Goal: Information Seeking & Learning: Check status

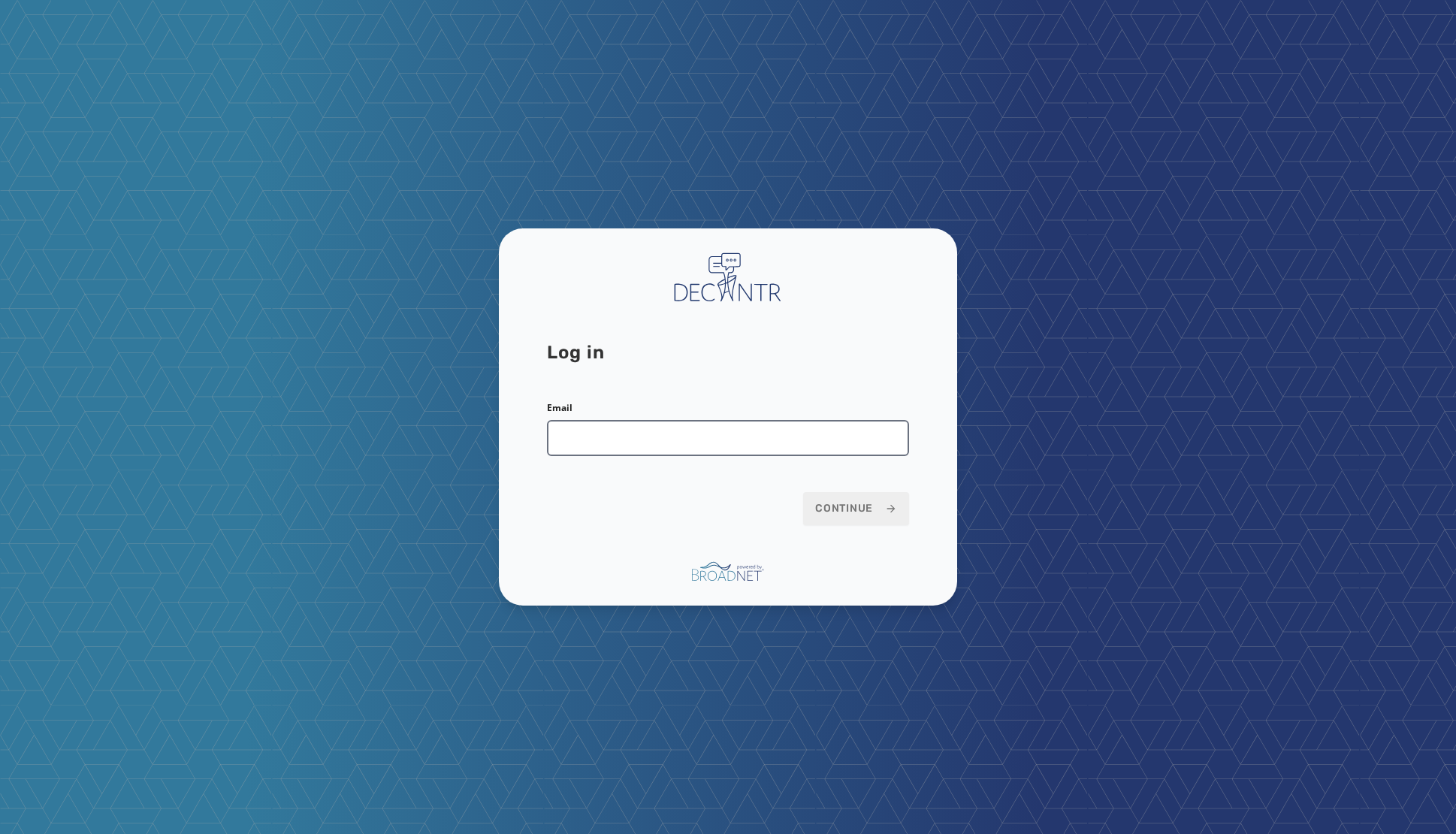
click at [579, 437] on input "Email" at bounding box center [727, 438] width 362 height 36
type input "**********"
click at [855, 509] on span "Continue" at bounding box center [856, 509] width 82 height 15
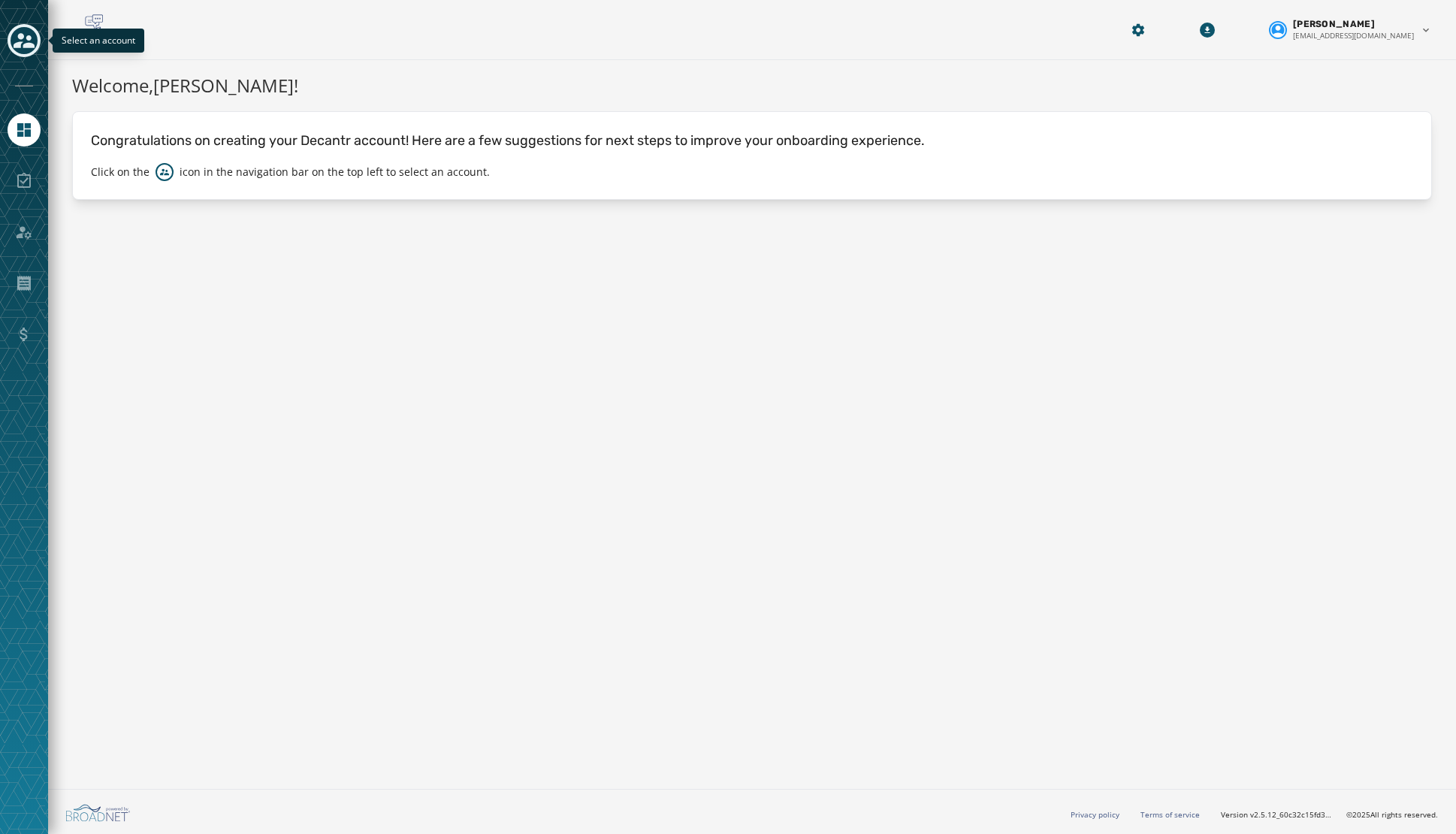
click at [24, 39] on icon "Toggle account select drawer" at bounding box center [24, 41] width 21 height 21
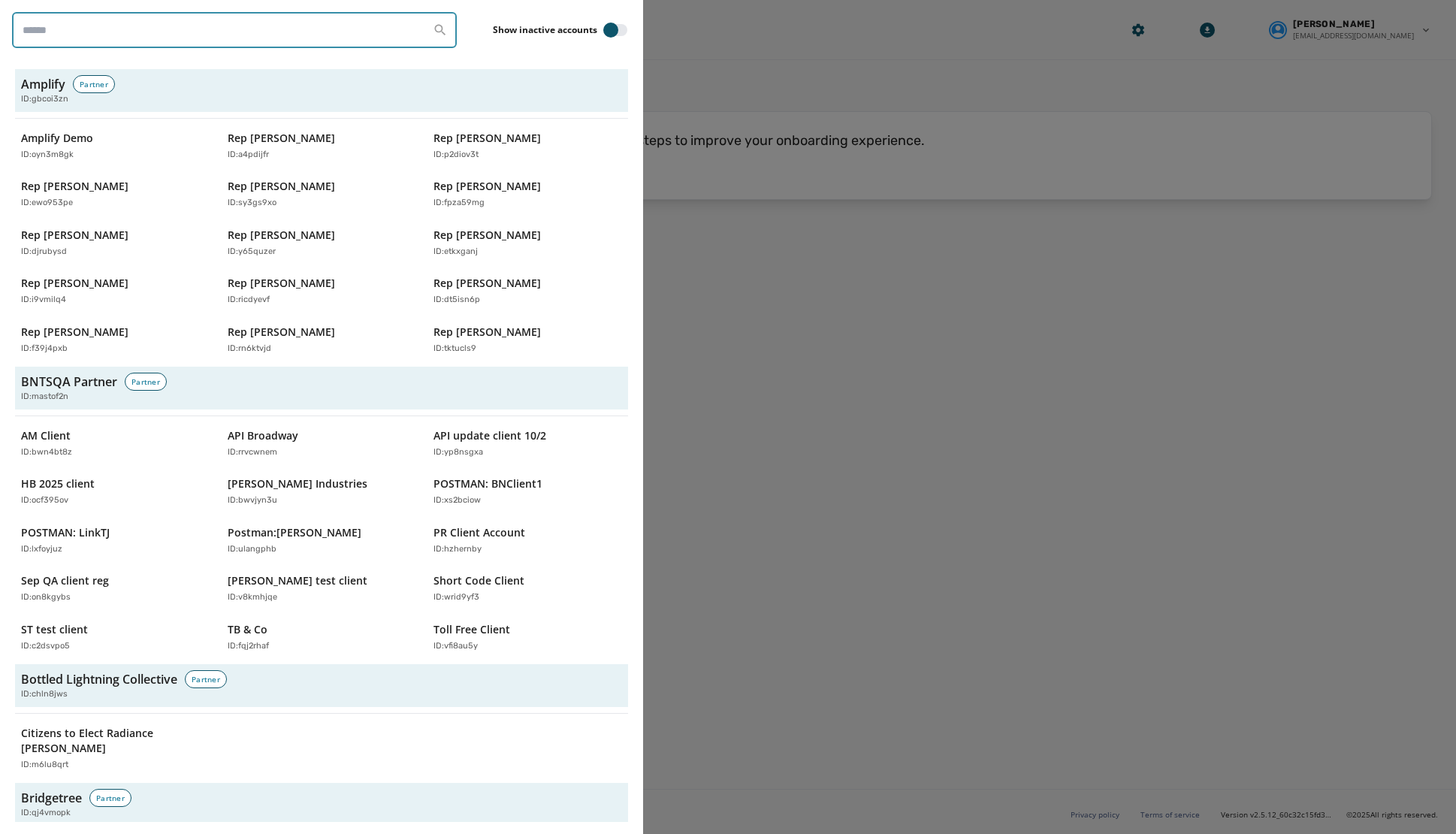
click at [86, 30] on input "search" at bounding box center [234, 30] width 444 height 36
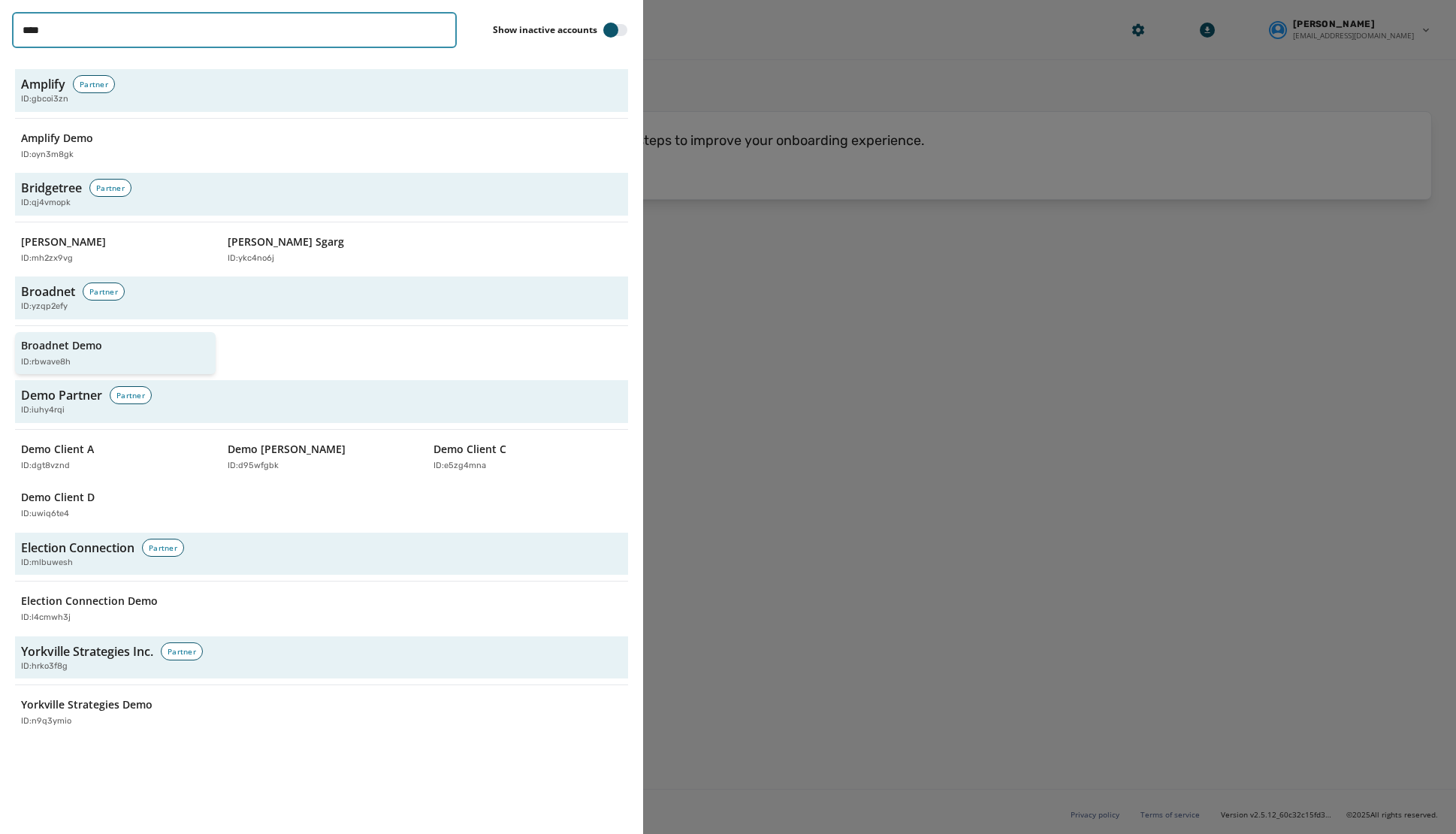
type input "****"
click at [74, 352] on p "Broadnet Demo" at bounding box center [61, 346] width 81 height 15
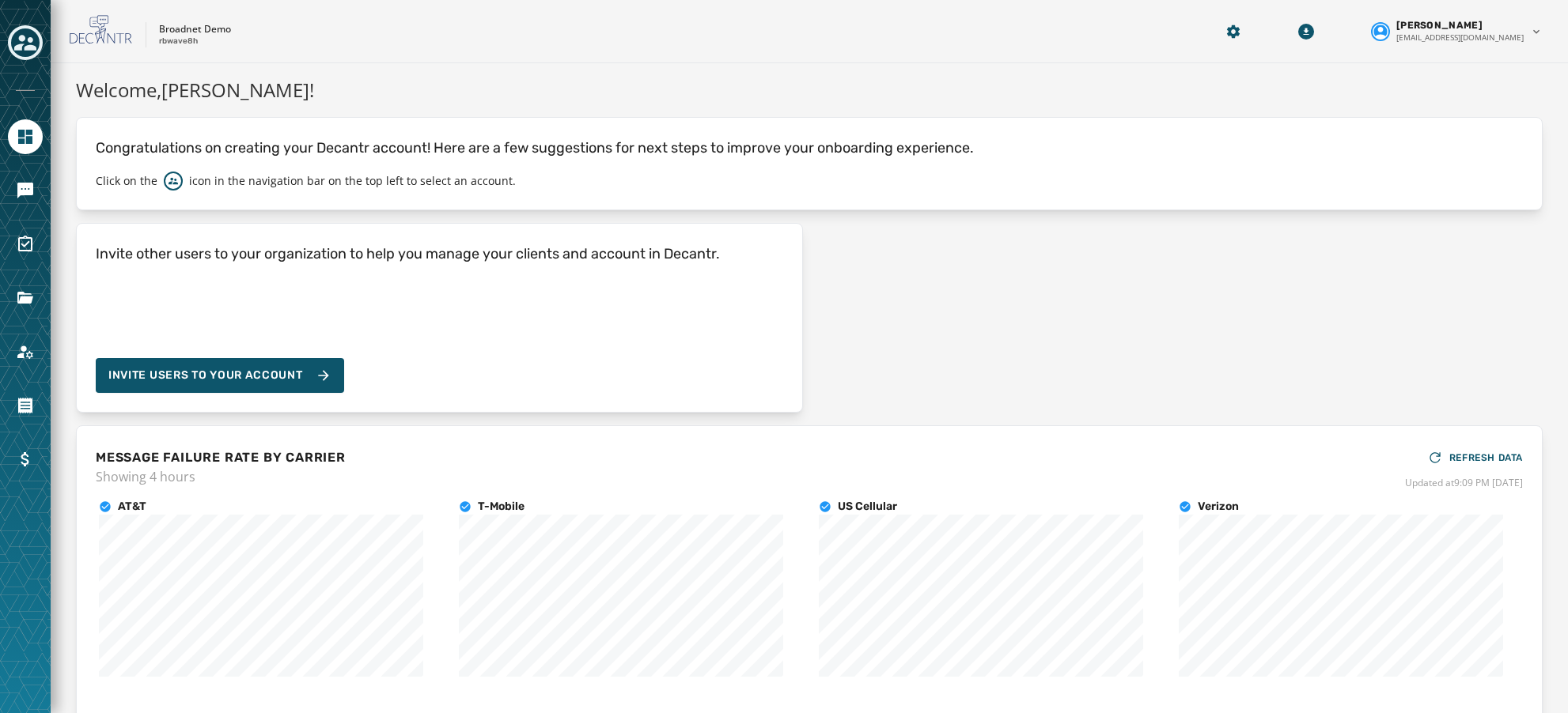
click at [371, 39] on div "Broadnet Demo rbwave8h" at bounding box center [622, 32] width 1106 height 34
click at [30, 360] on icon "Navigate to Account" at bounding box center [26, 352] width 19 height 19
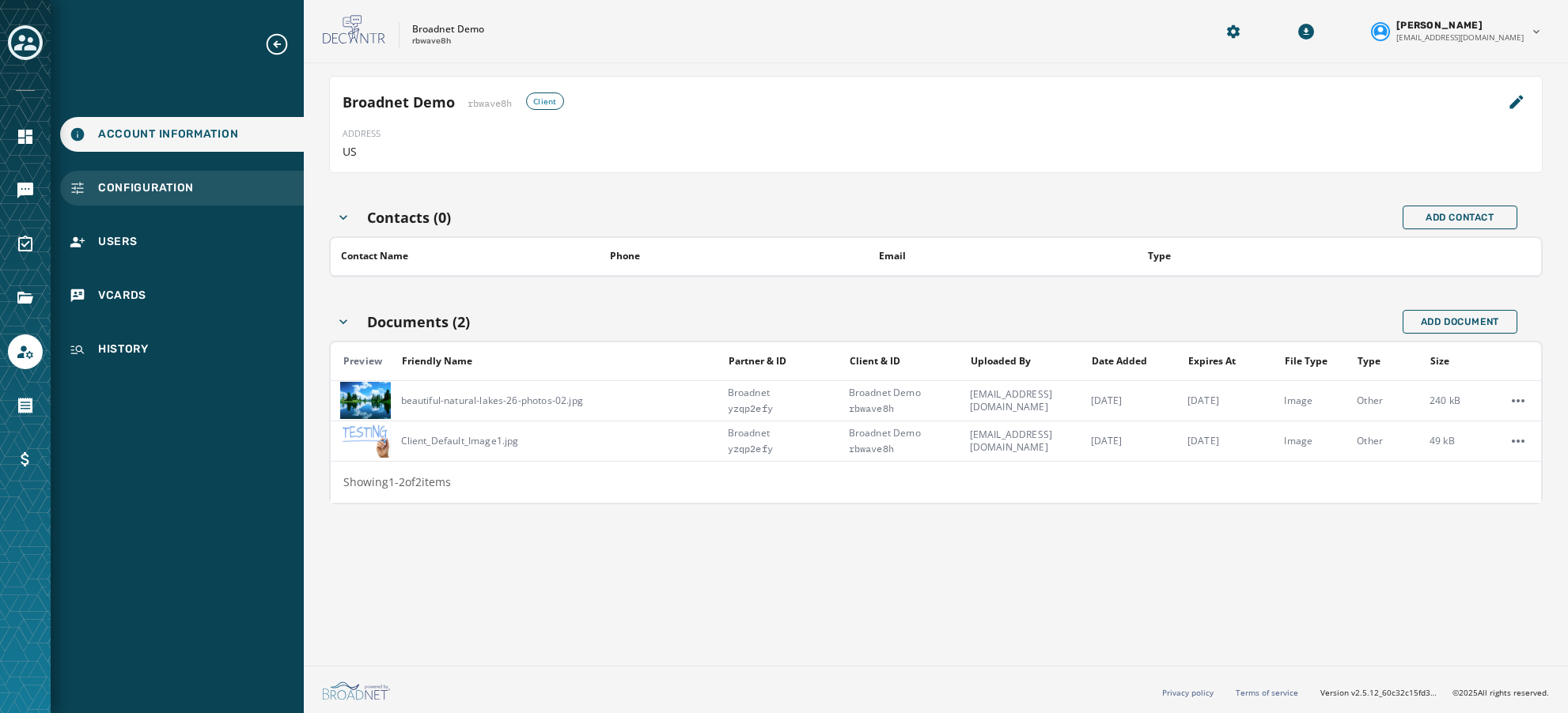
click at [148, 192] on span "Configuration" at bounding box center [146, 188] width 96 height 16
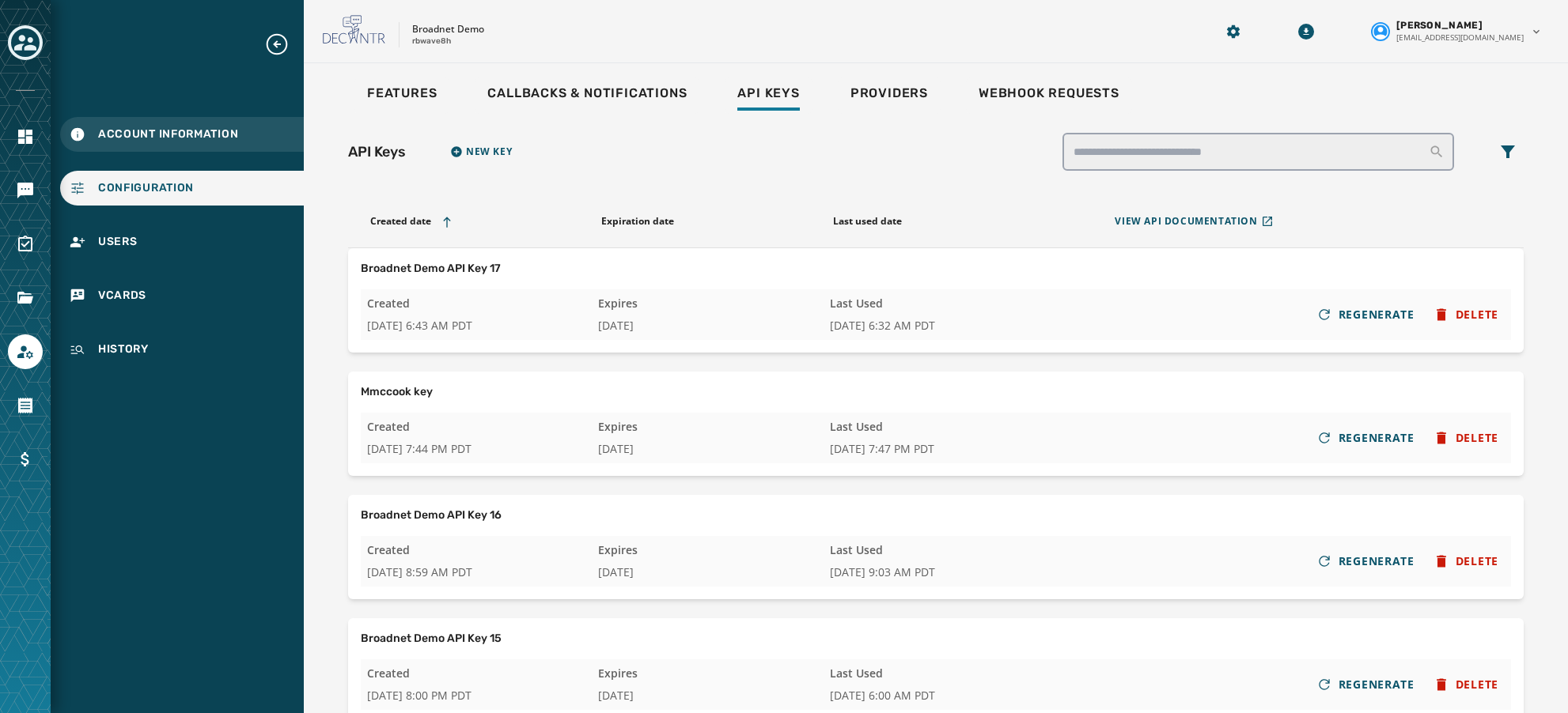
click at [149, 133] on span "Account Information" at bounding box center [168, 134] width 140 height 16
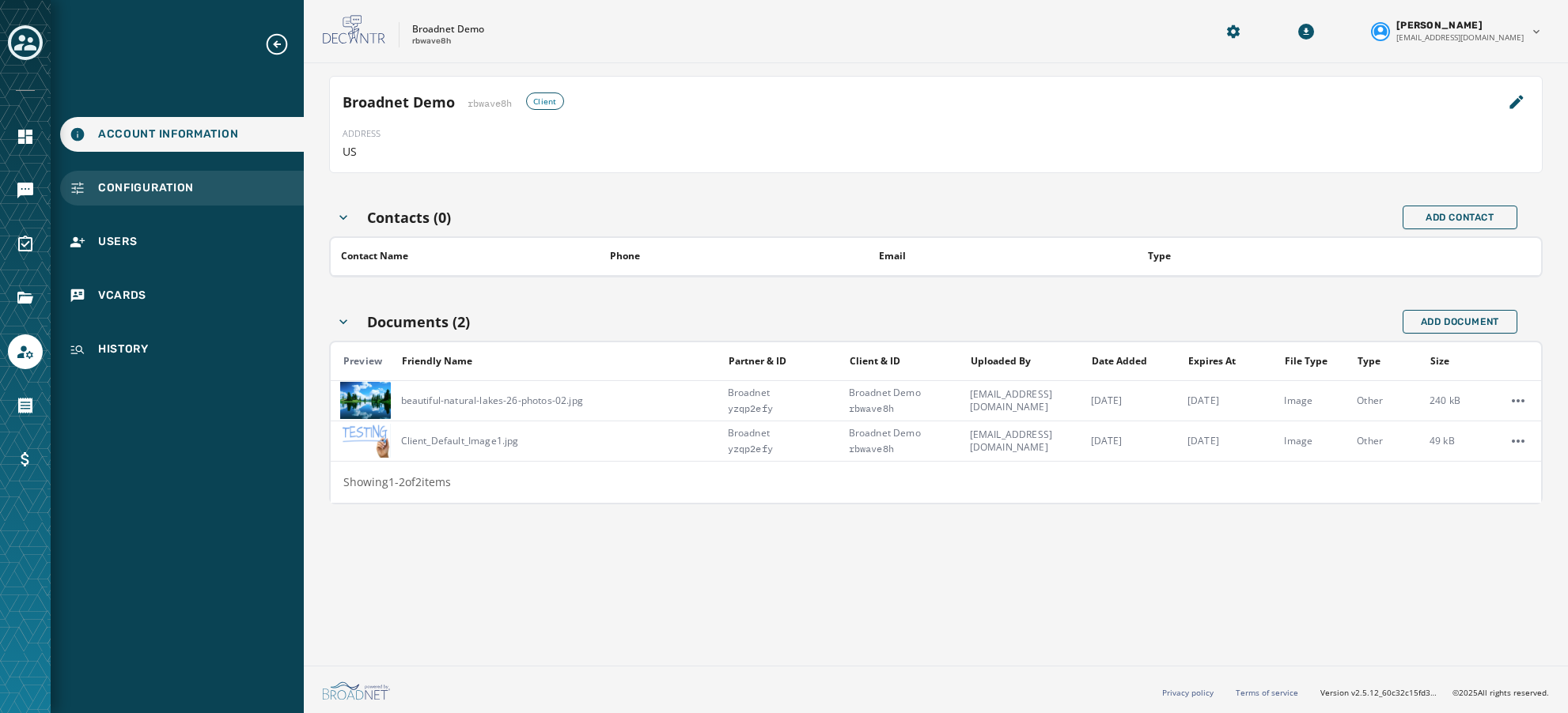
click at [166, 195] on span "Configuration" at bounding box center [146, 188] width 96 height 16
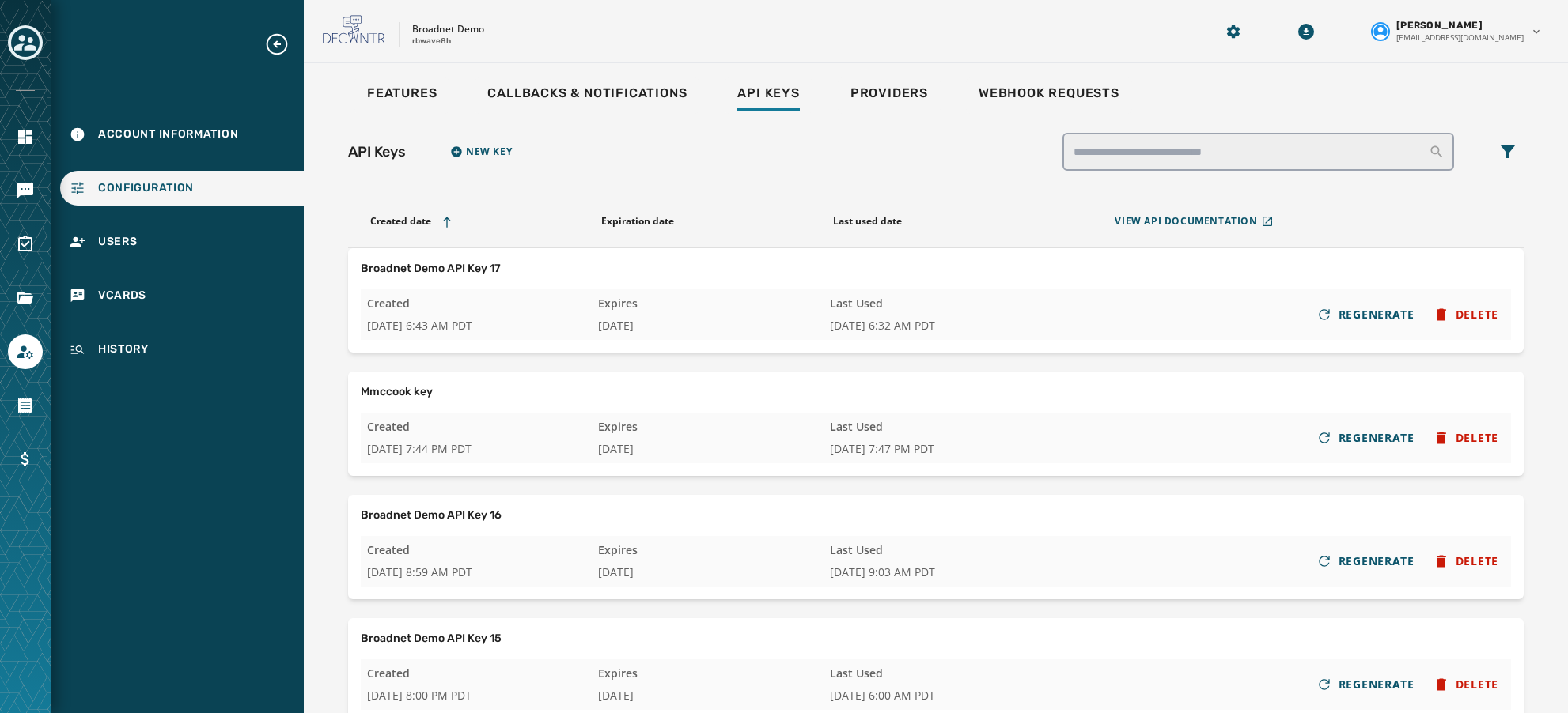
click at [416, 73] on div "Features Callbacks & Notifications Api Keys Providers Webhook Requests API Keys…" at bounding box center [935, 494] width 1264 height 862
click at [411, 90] on span "Features" at bounding box center [402, 93] width 69 height 16
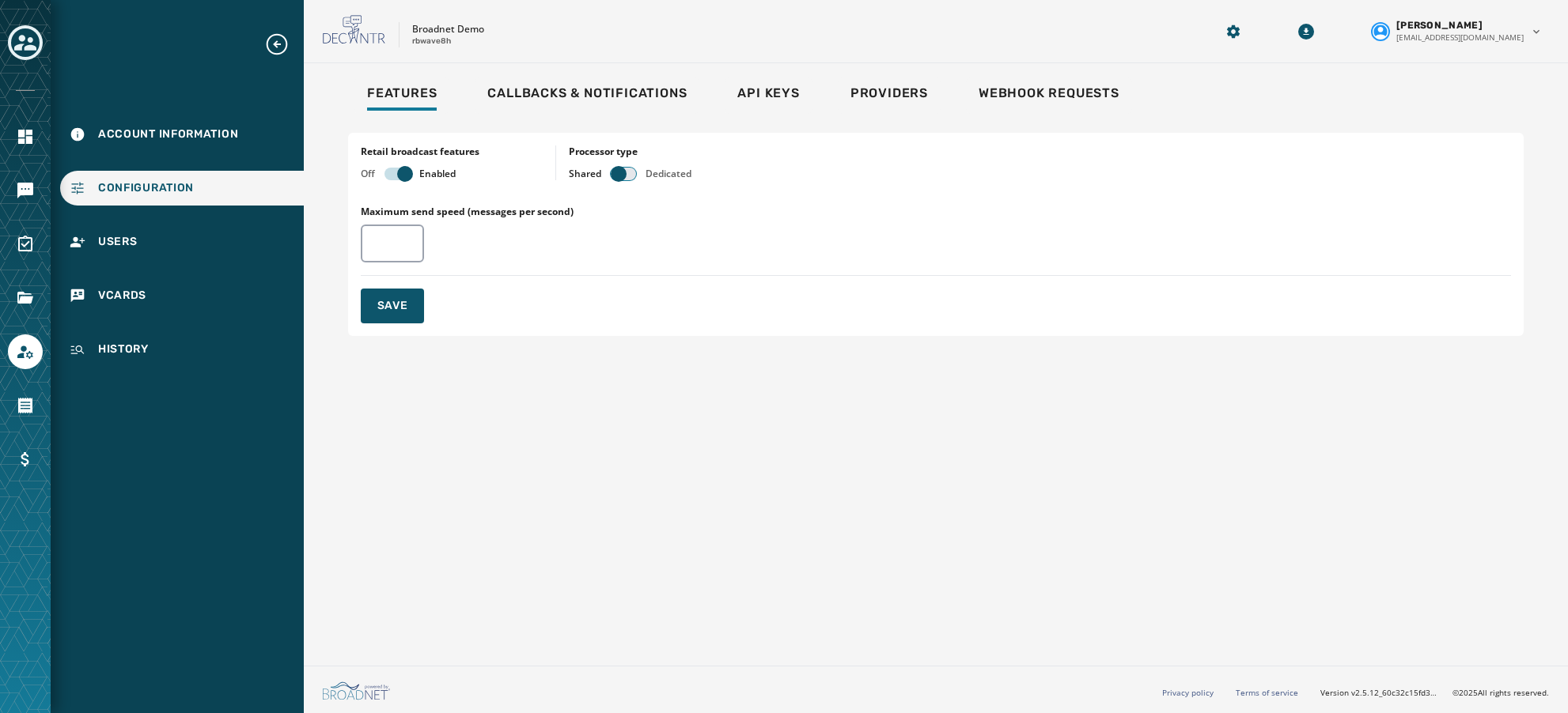
click at [619, 176] on span "button" at bounding box center [619, 174] width 16 height 16
click at [403, 311] on span "Save" at bounding box center [392, 306] width 31 height 16
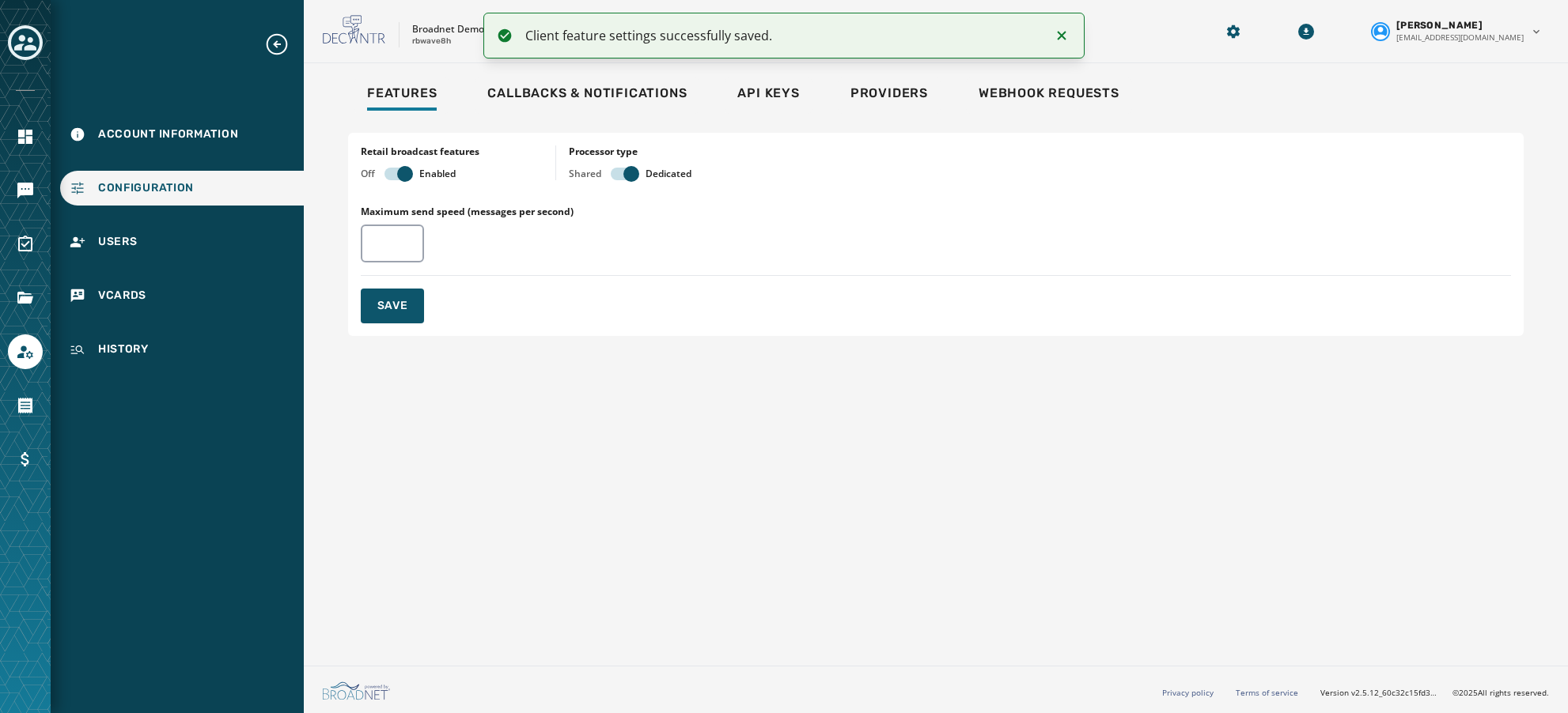
click at [1061, 39] on icon "Notifications (F8)" at bounding box center [1062, 36] width 19 height 19
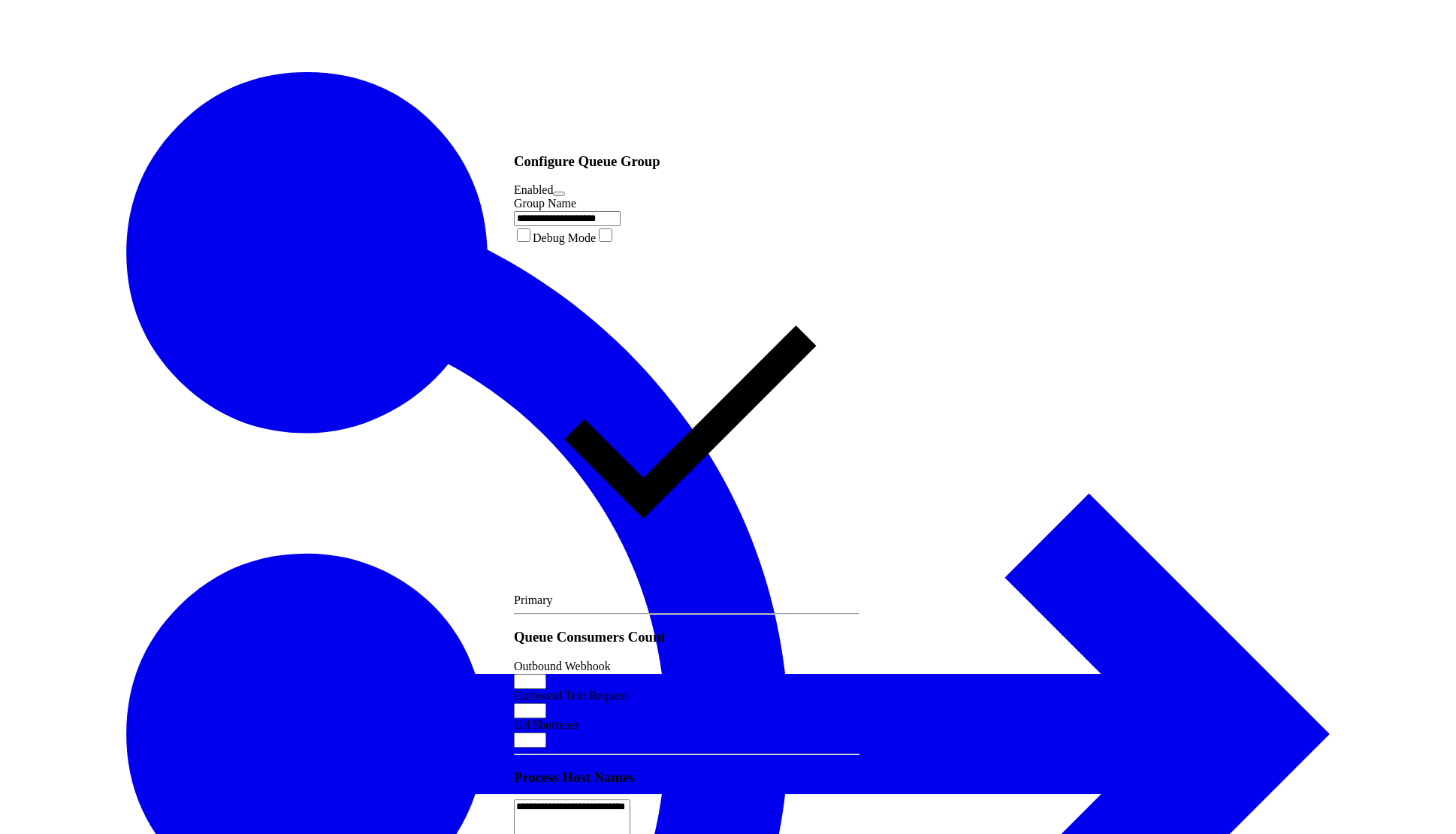
click at [546, 732] on input "*" at bounding box center [530, 740] width 33 height 15
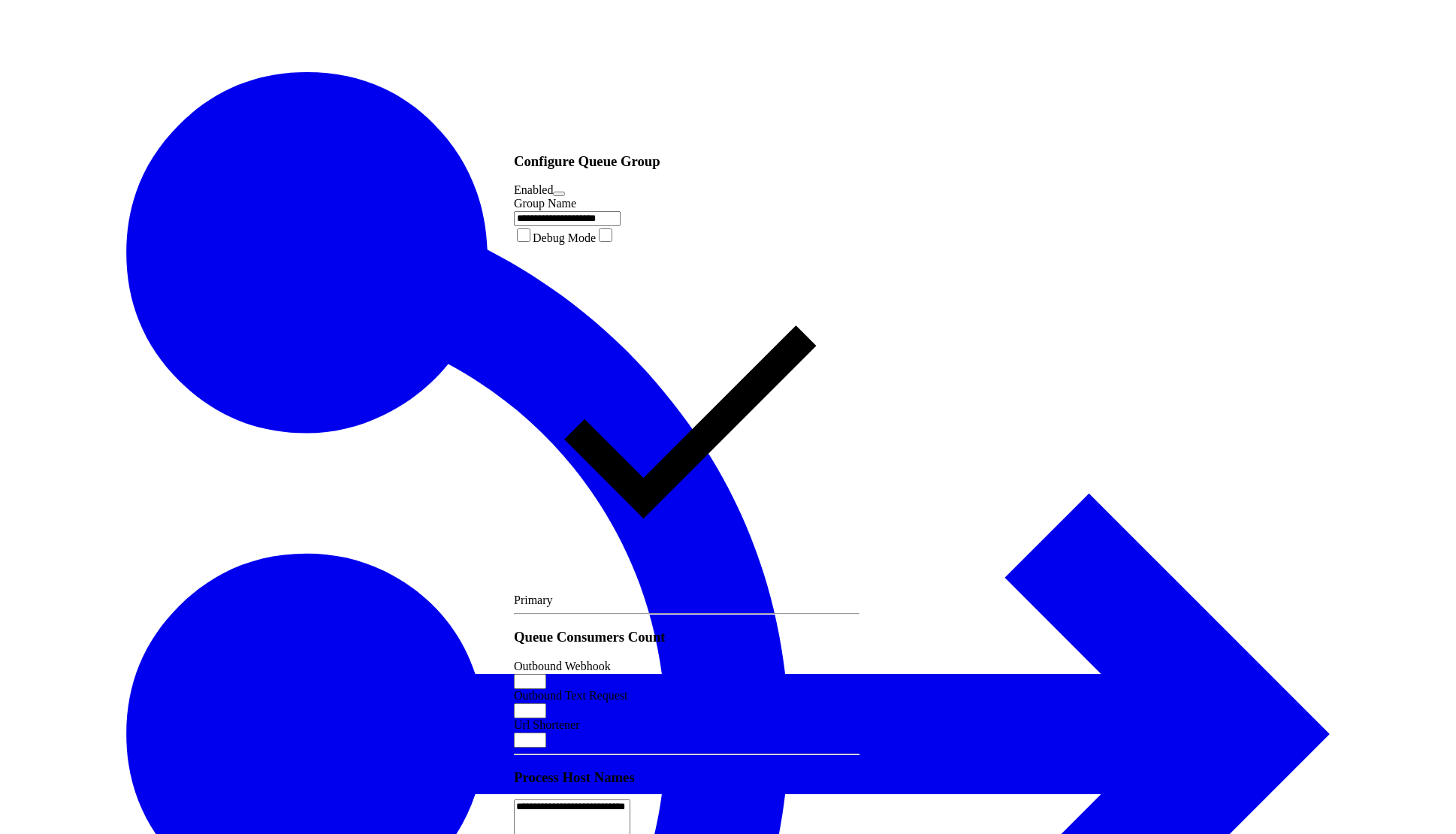
click at [546, 732] on input "*" at bounding box center [530, 740] width 33 height 15
type input "*"
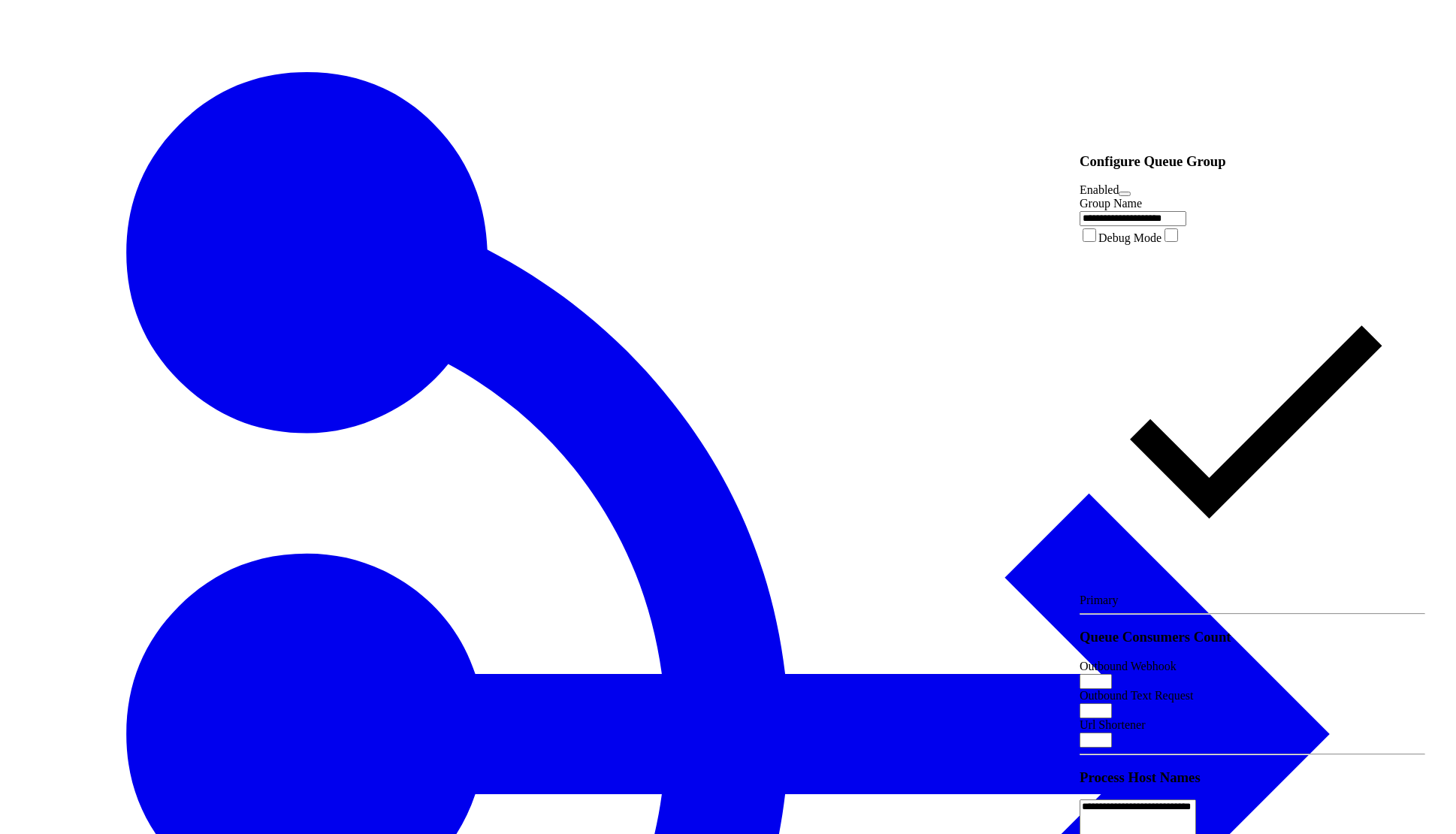
click at [1112, 732] on input "*" at bounding box center [1095, 740] width 33 height 15
type input "*"
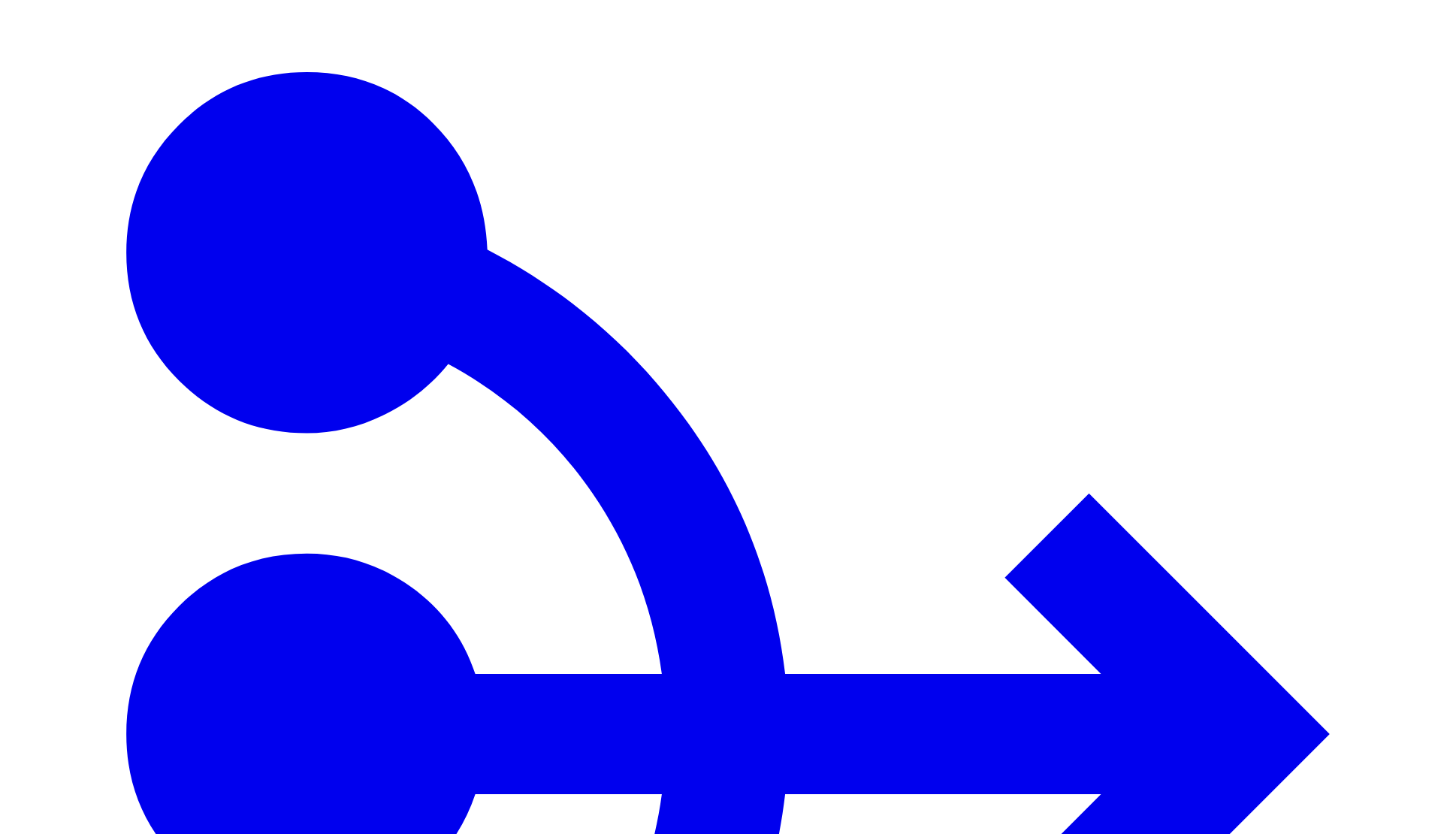
drag, startPoint x: 1115, startPoint y: 119, endPoint x: 1079, endPoint y: 127, distance: 36.9
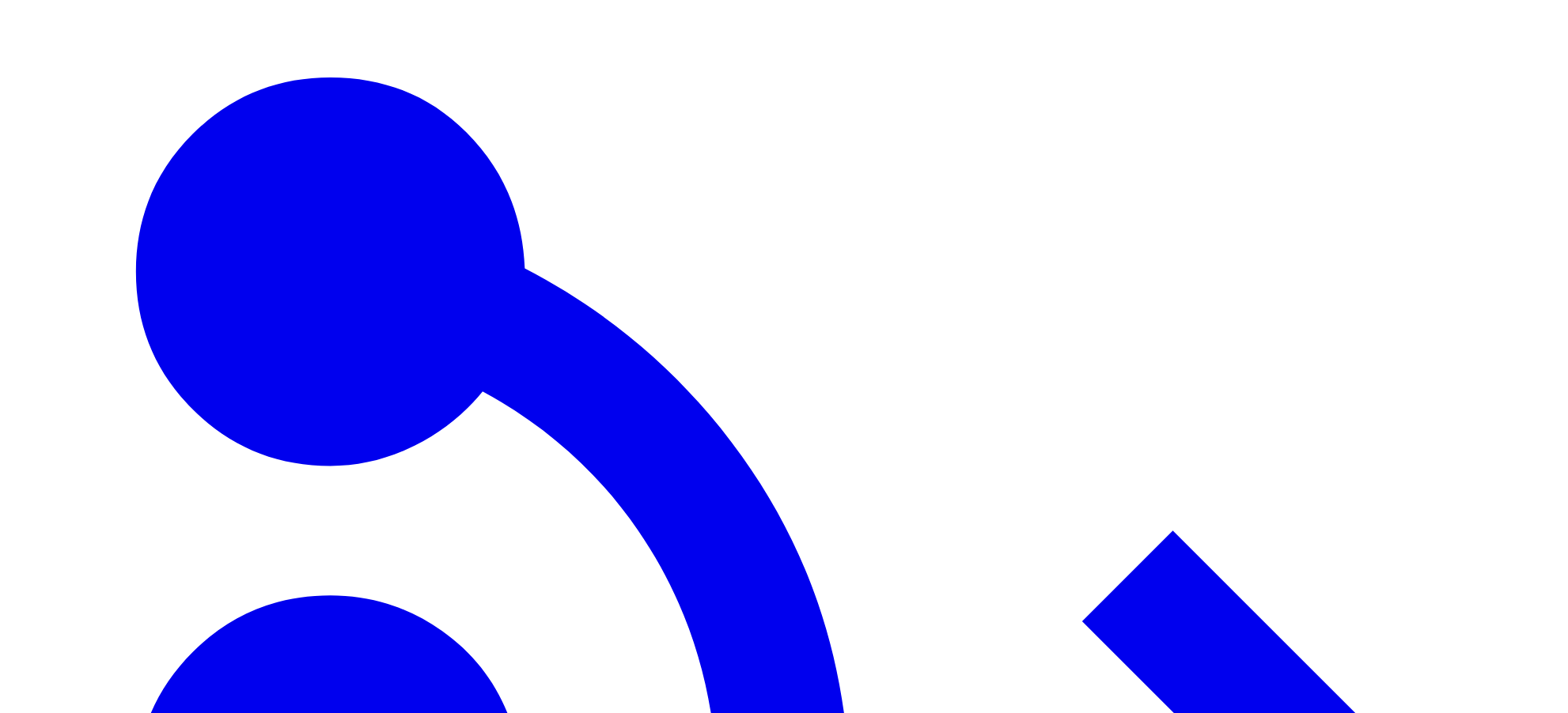
type input "***"
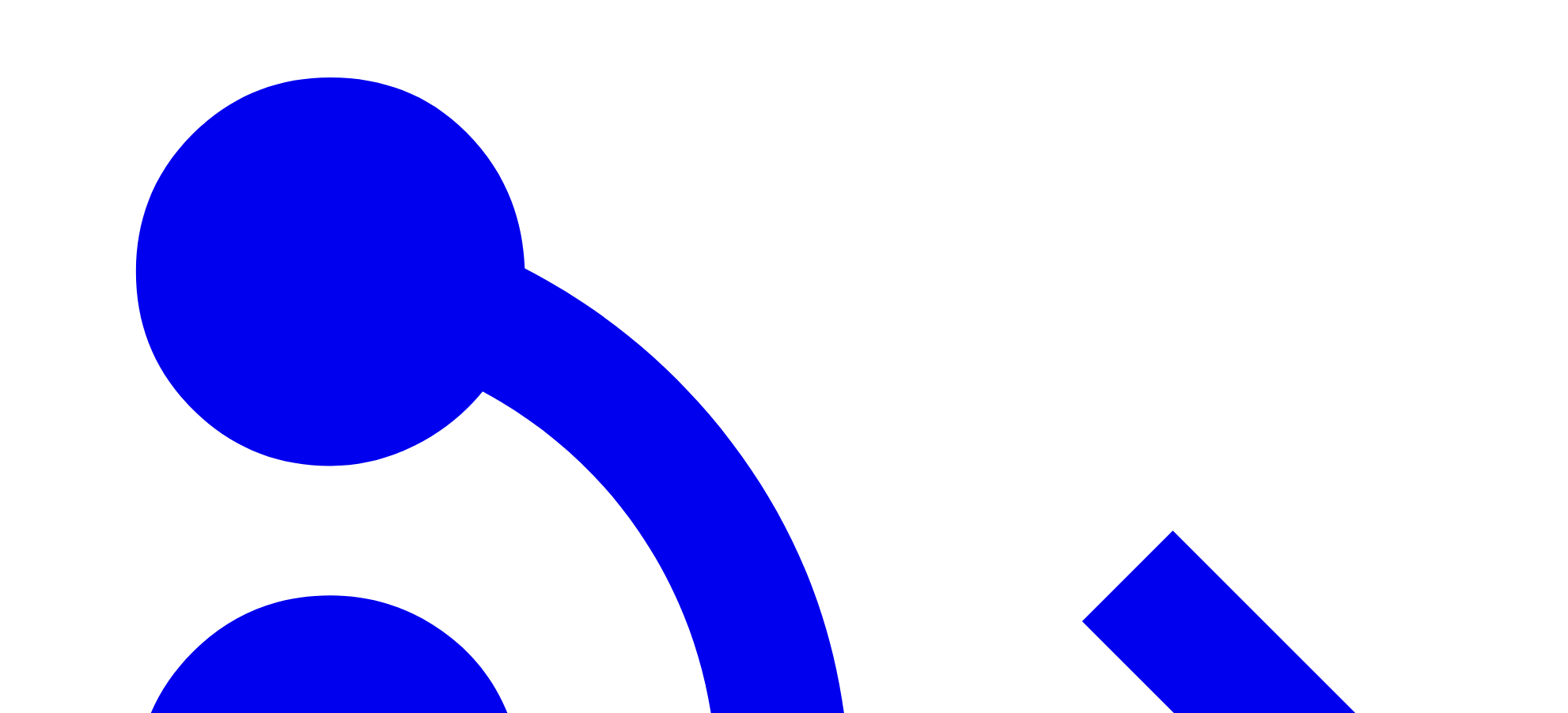
type input "****"
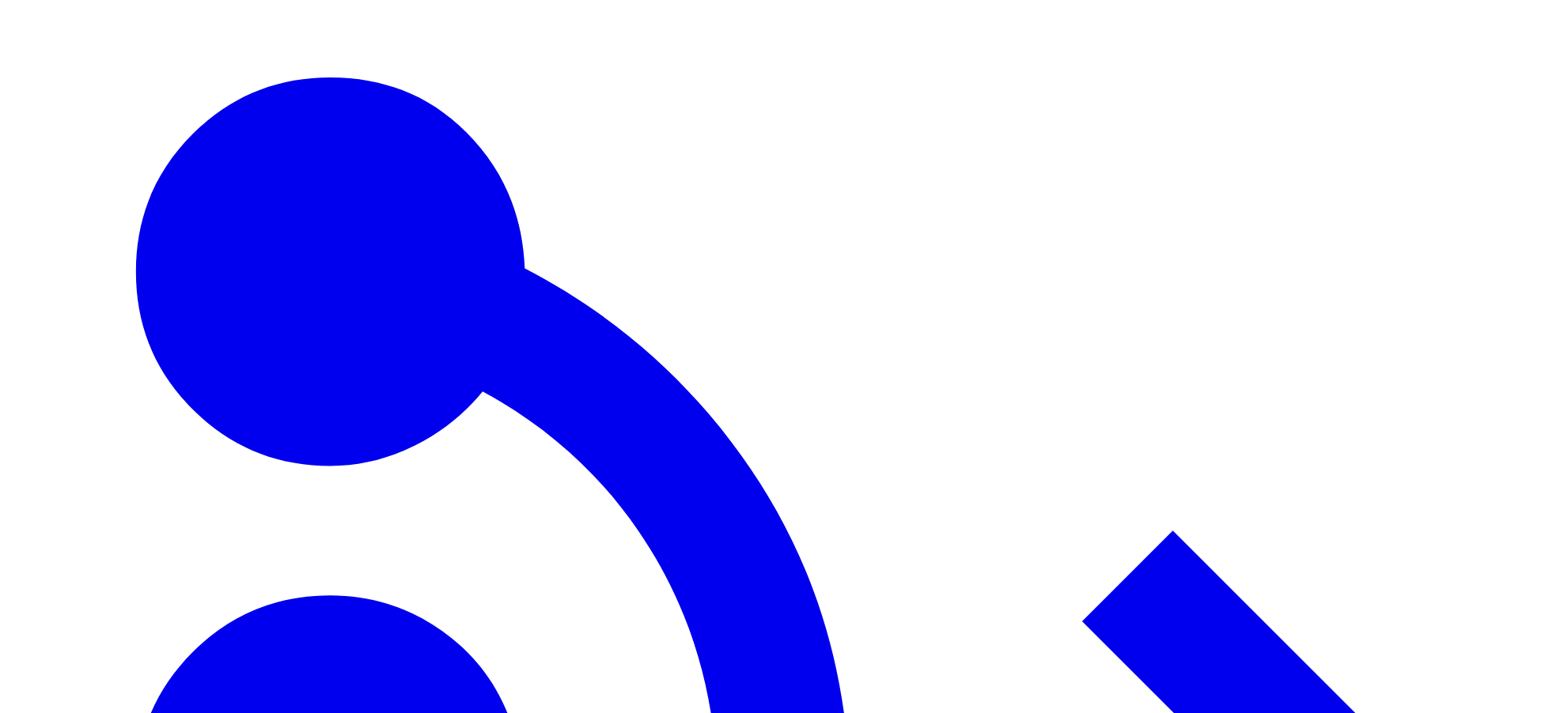
type input "****"
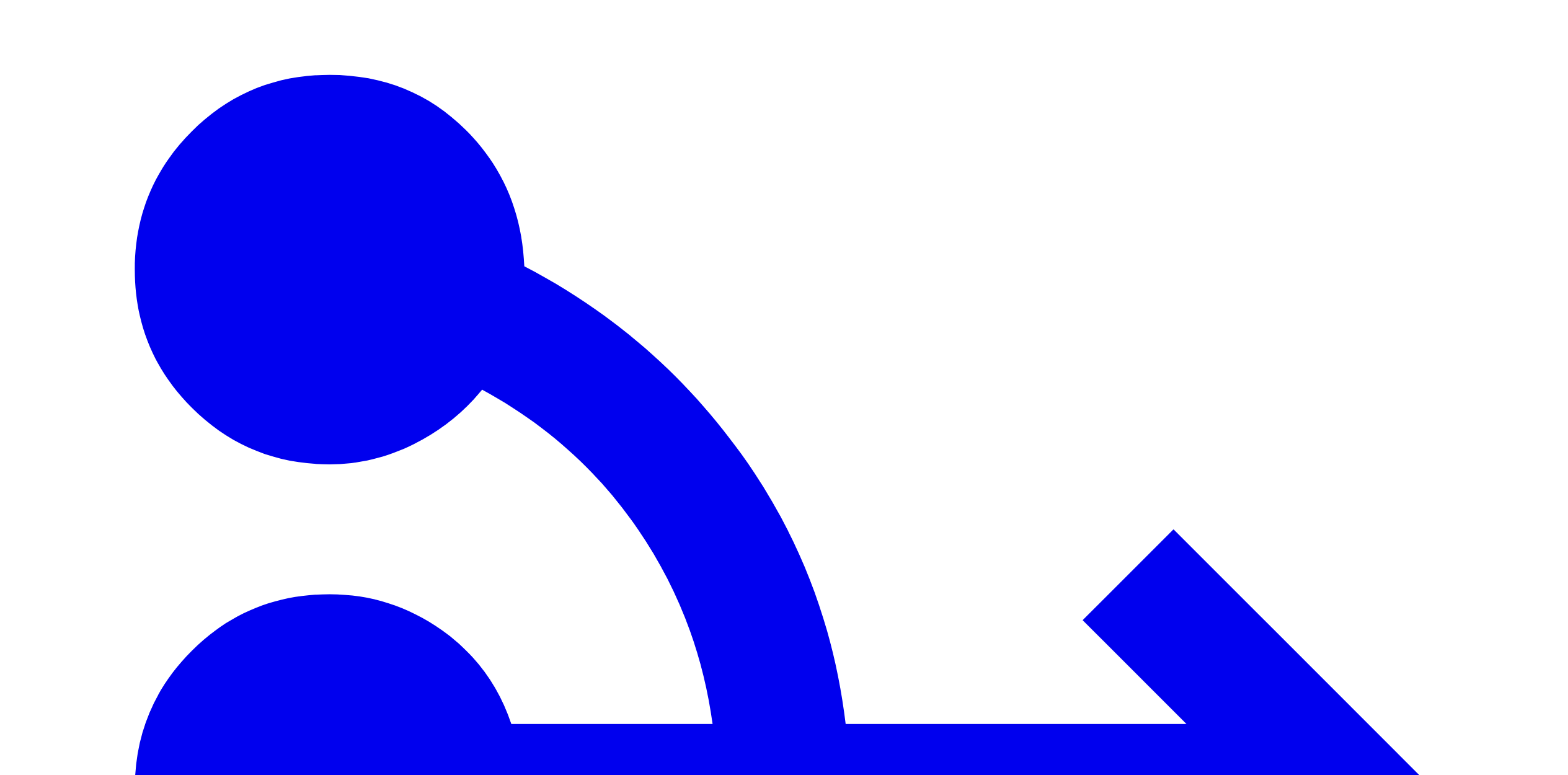
click at [1201, 166] on span "1 minute" at bounding box center [1458, 162] width 32 height 9
click at [1201, 208] on span "5 minutes" at bounding box center [1457, 202] width 39 height 11
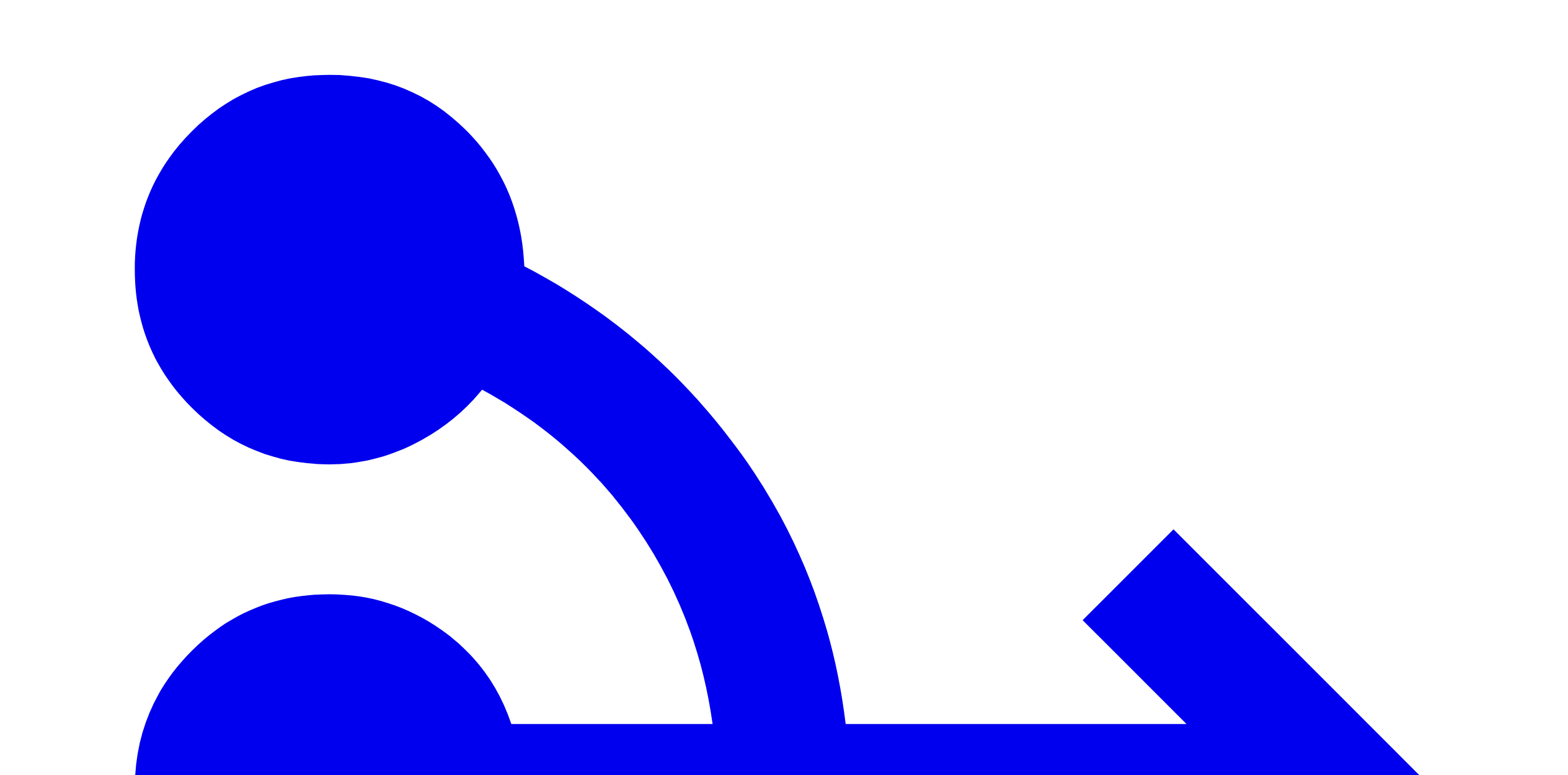
click at [1201, 166] on span "5 minutes" at bounding box center [1460, 162] width 36 height 9
click at [1201, 221] on span "10 minutes" at bounding box center [1460, 215] width 44 height 11
click at [1201, 166] on span "10 minutes" at bounding box center [1463, 162] width 40 height 9
click at [1201, 212] on span "5 minutes" at bounding box center [1457, 207] width 39 height 11
